Goal: Find specific page/section: Find specific page/section

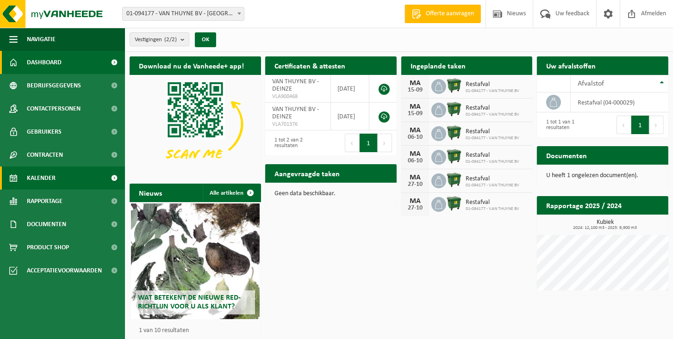
click at [48, 180] on span "Kalender" at bounding box center [41, 178] width 29 height 23
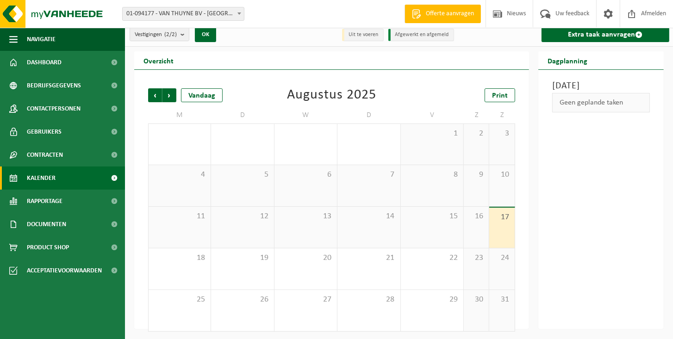
scroll to position [6, 0]
click at [169, 94] on span "Volgende" at bounding box center [169, 94] width 14 height 14
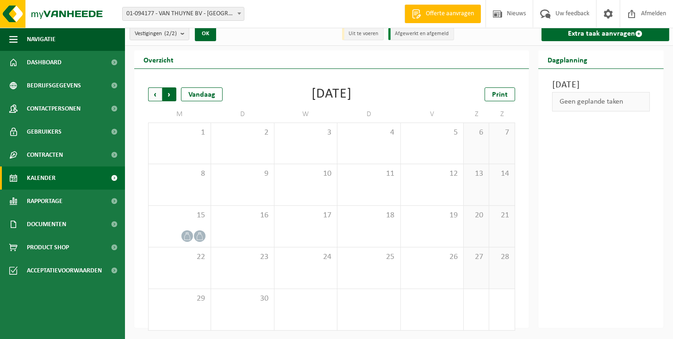
click at [155, 94] on span "Vorige" at bounding box center [155, 94] width 14 height 14
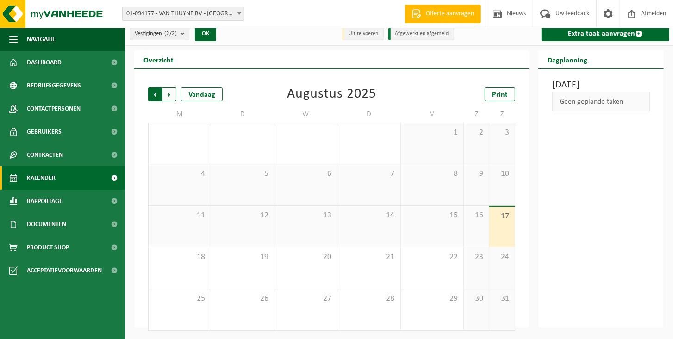
click at [168, 91] on span "Volgende" at bounding box center [169, 94] width 14 height 14
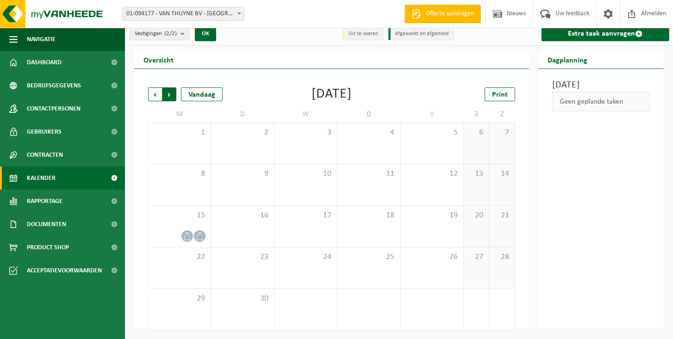
click at [151, 90] on span "Vorige" at bounding box center [155, 94] width 14 height 14
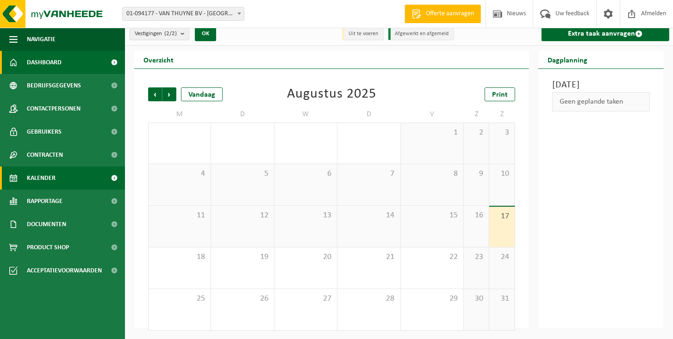
click at [47, 58] on span "Dashboard" at bounding box center [44, 62] width 35 height 23
